Goal: Find specific page/section: Find specific page/section

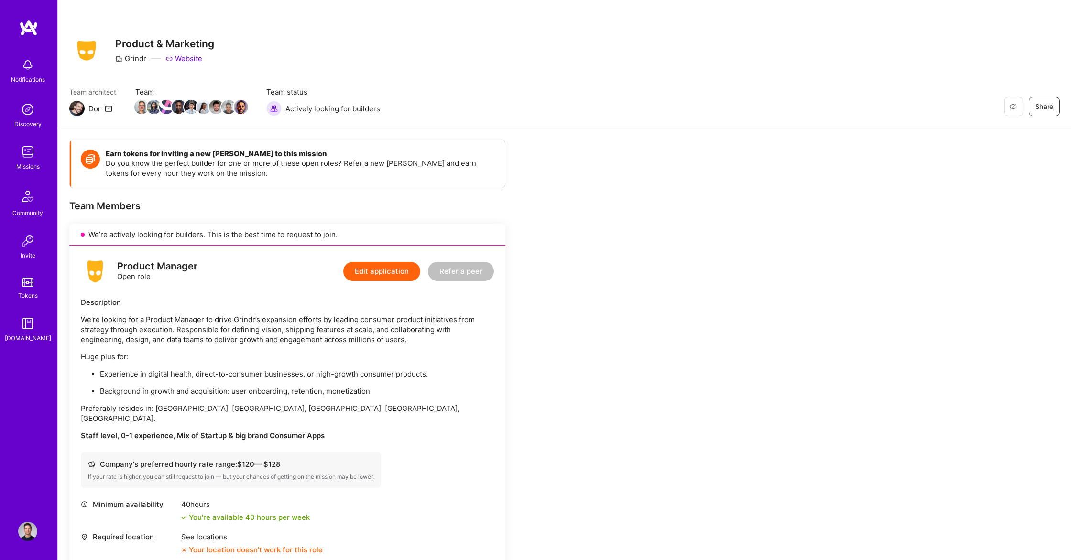
click at [24, 152] on img at bounding box center [27, 151] width 19 height 19
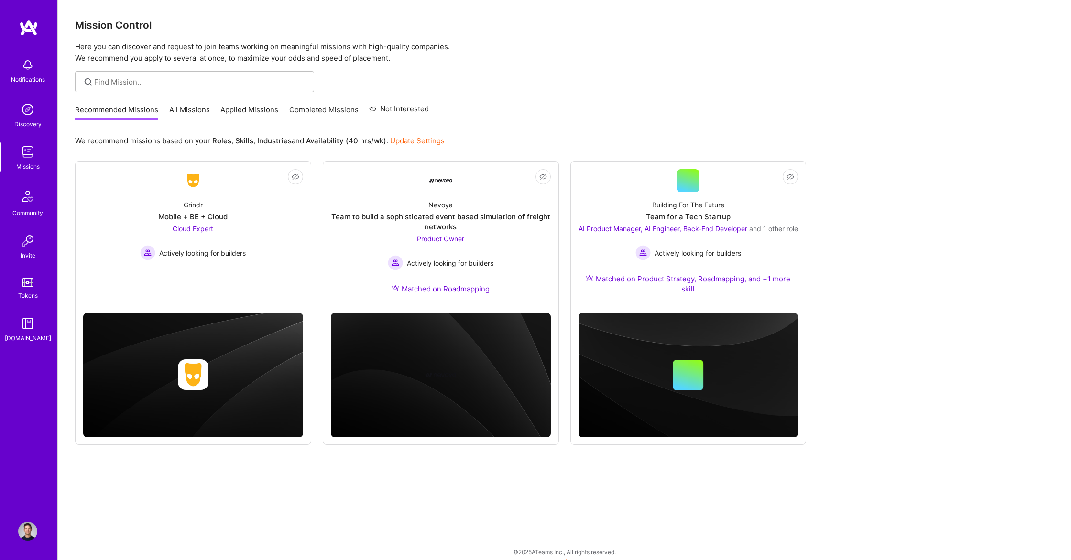
click at [200, 110] on link "All Missions" at bounding box center [189, 113] width 41 height 16
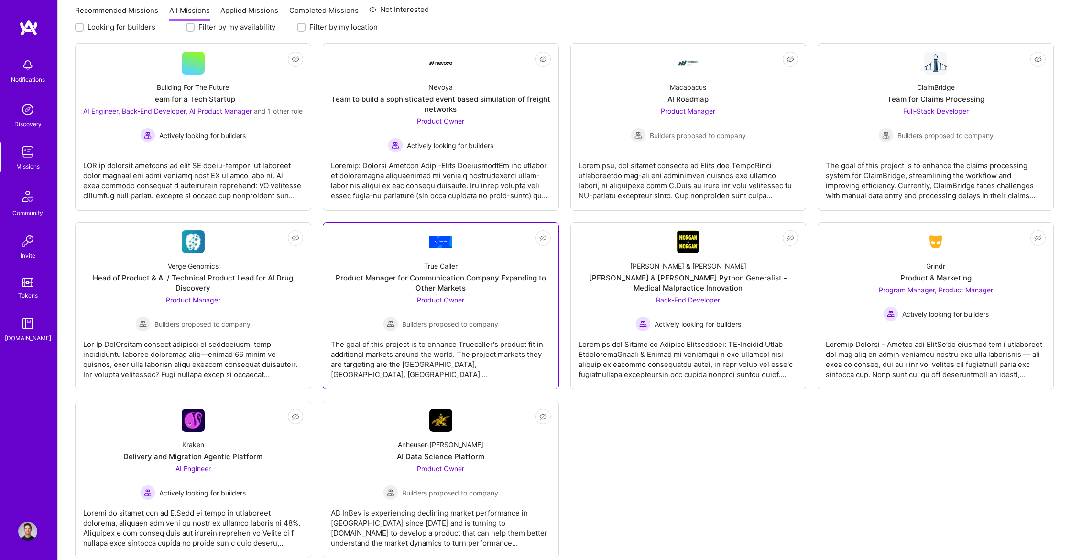
scroll to position [158, 0]
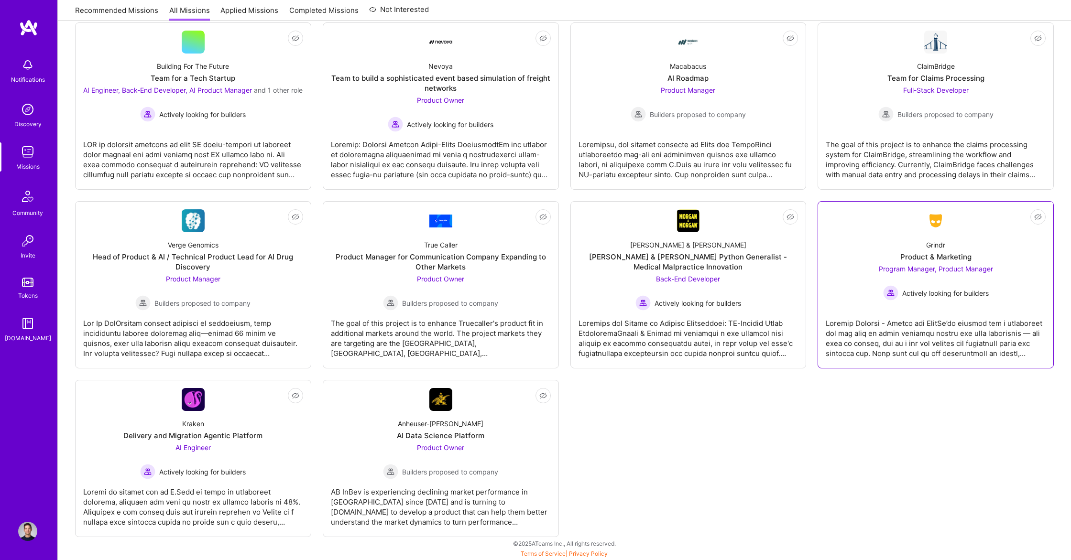
click at [982, 338] on div at bounding box center [936, 335] width 220 height 48
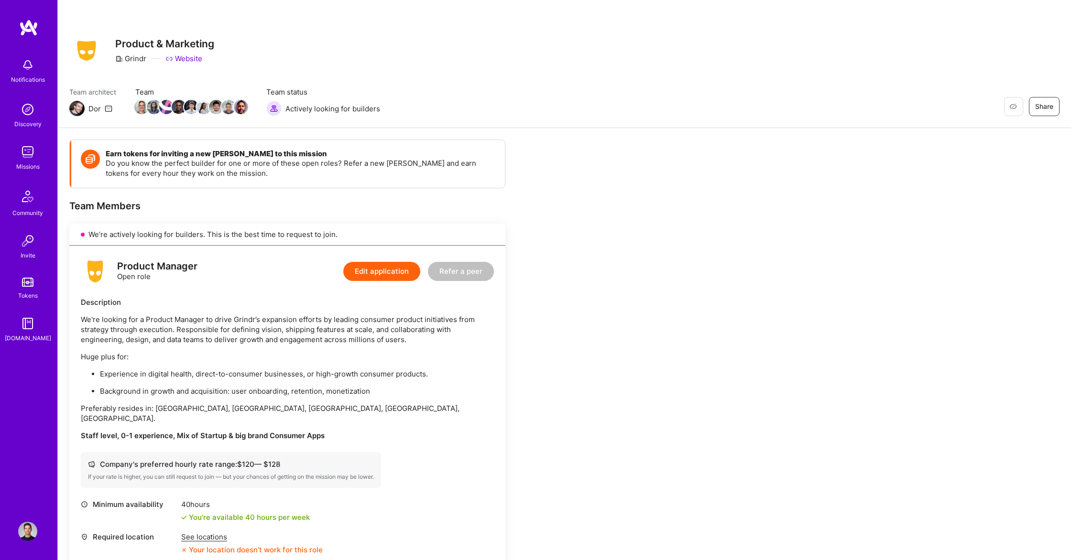
click at [22, 157] on img at bounding box center [27, 151] width 19 height 19
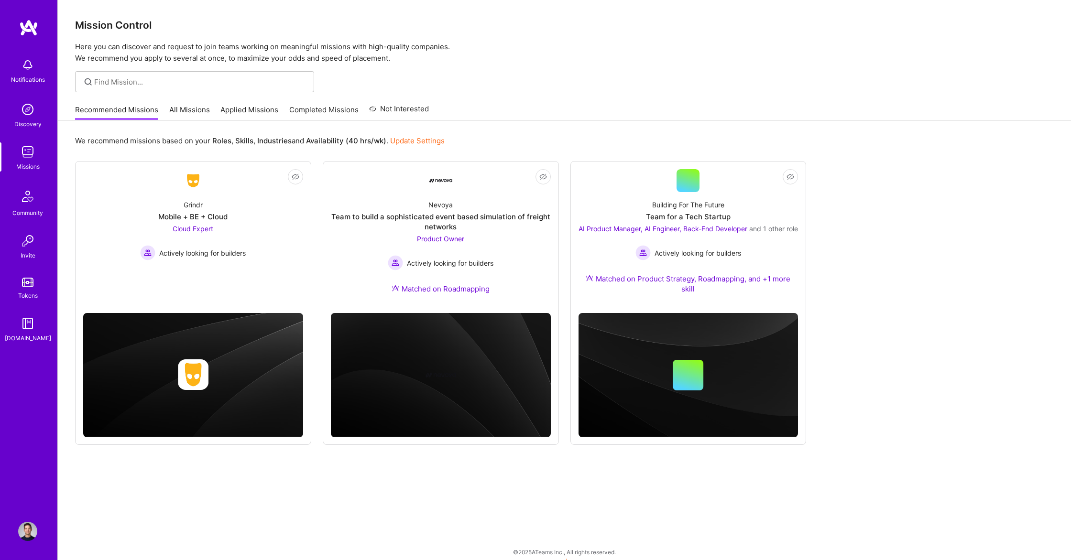
click at [191, 109] on link "All Missions" at bounding box center [189, 113] width 41 height 16
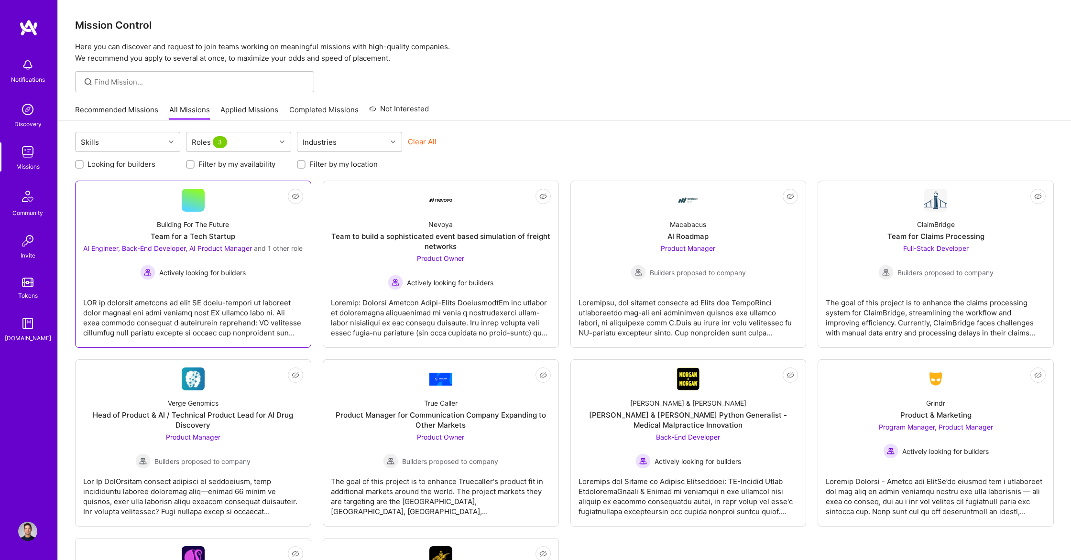
click at [213, 323] on div at bounding box center [193, 314] width 220 height 48
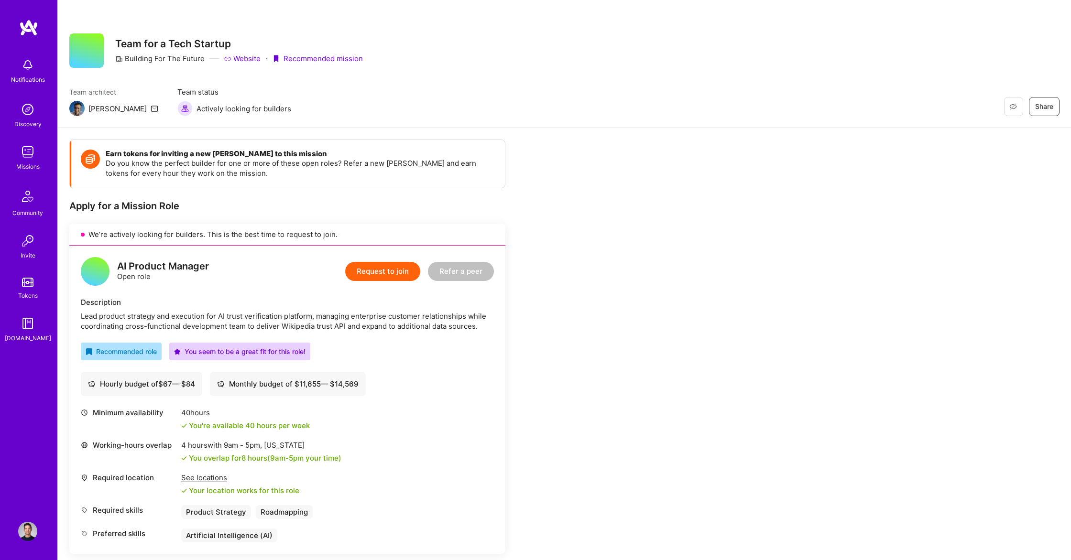
click at [33, 148] on img at bounding box center [27, 151] width 19 height 19
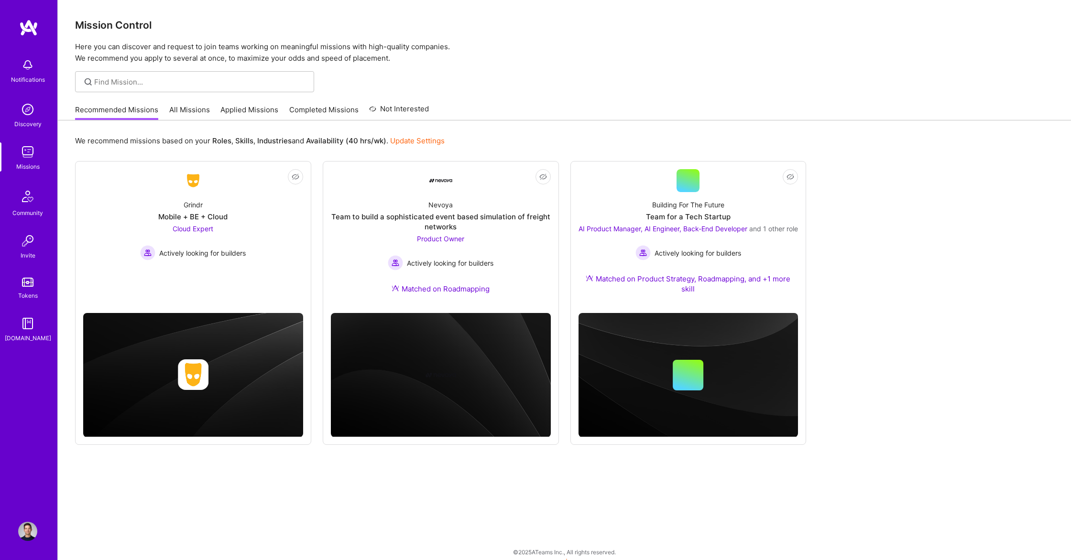
click at [195, 117] on link "All Missions" at bounding box center [189, 113] width 41 height 16
